Goal: Navigation & Orientation: Find specific page/section

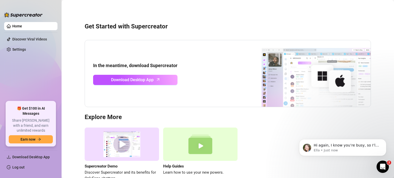
click at [14, 25] on link "Home" at bounding box center [17, 26] width 10 height 4
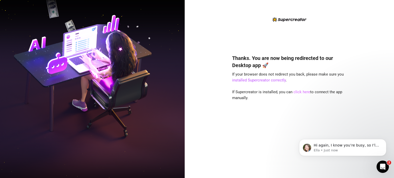
click at [302, 93] on link "click here" at bounding box center [302, 92] width 17 height 5
click at [298, 92] on link "click here" at bounding box center [302, 92] width 17 height 5
click at [16, 32] on img at bounding box center [92, 89] width 185 height 232
